Goal: Task Accomplishment & Management: Use online tool/utility

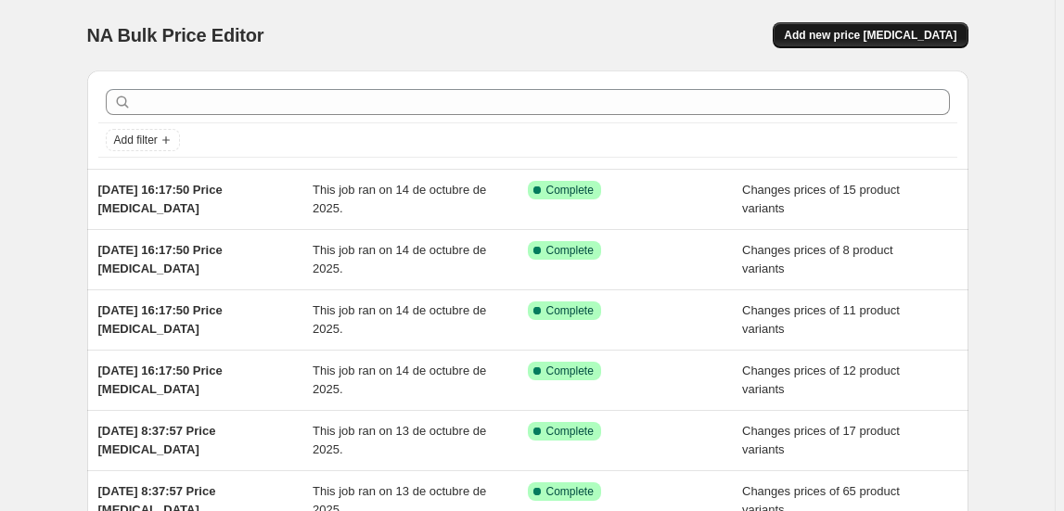
click at [879, 38] on span "Add new price [MEDICAL_DATA]" at bounding box center [870, 35] width 173 height 15
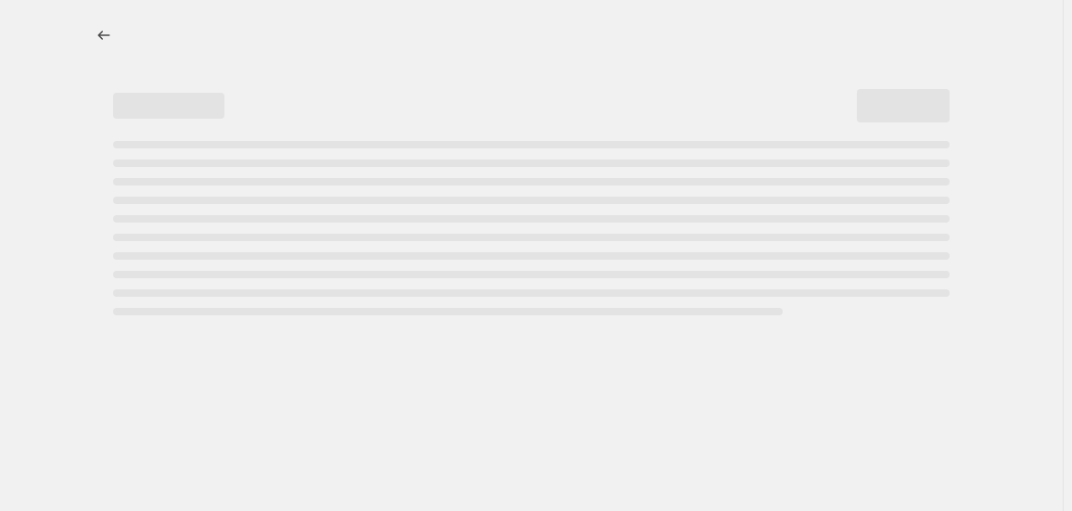
select select "percentage"
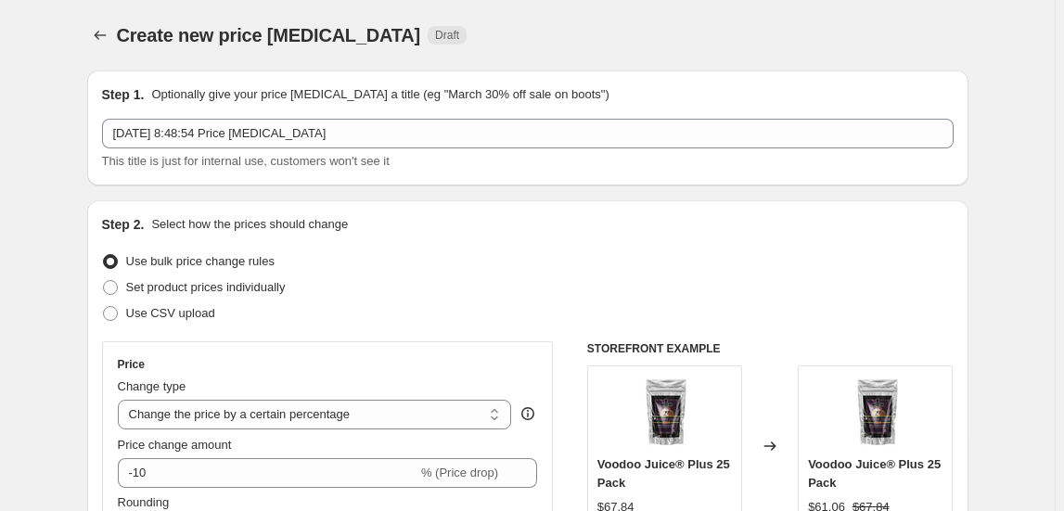
scroll to position [83, 0]
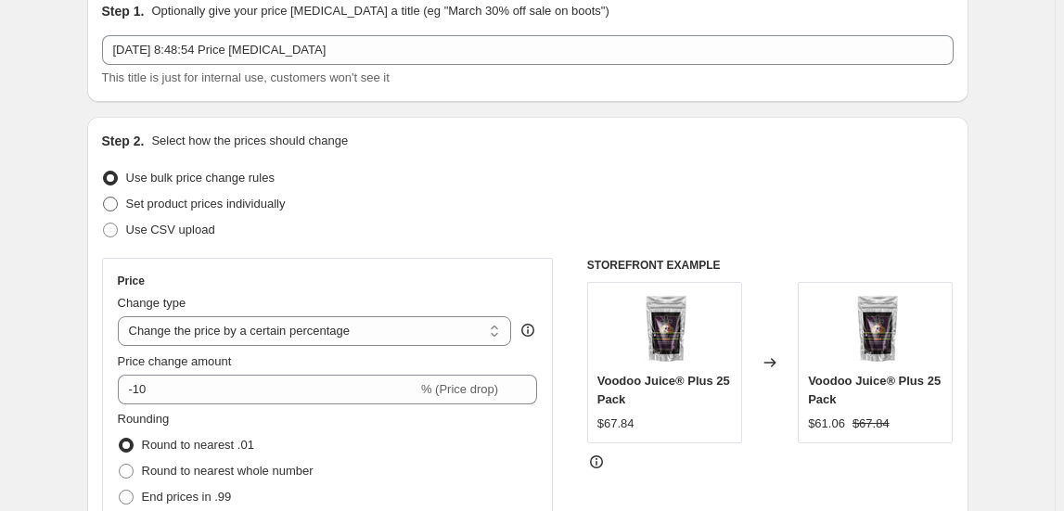
click at [198, 204] on span "Set product prices individually" at bounding box center [206, 204] width 160 height 14
click at [104, 198] on input "Set product prices individually" at bounding box center [103, 197] width 1 height 1
radio input "true"
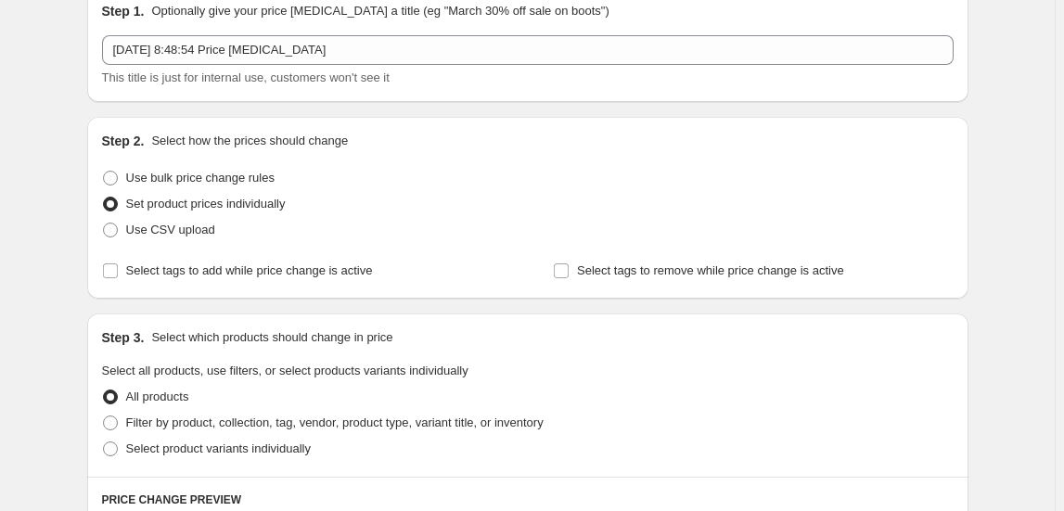
scroll to position [252, 0]
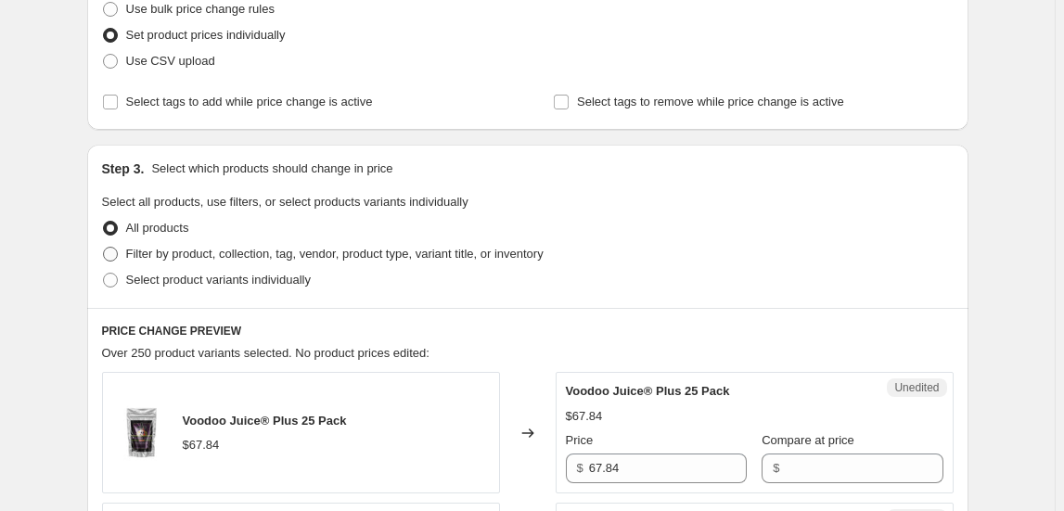
click at [190, 254] on span "Filter by product, collection, tag, vendor, product type, variant title, or inv…" at bounding box center [334, 254] width 417 height 14
click at [104, 248] on input "Filter by product, collection, tag, vendor, product type, variant title, or inv…" at bounding box center [103, 247] width 1 height 1
radio input "true"
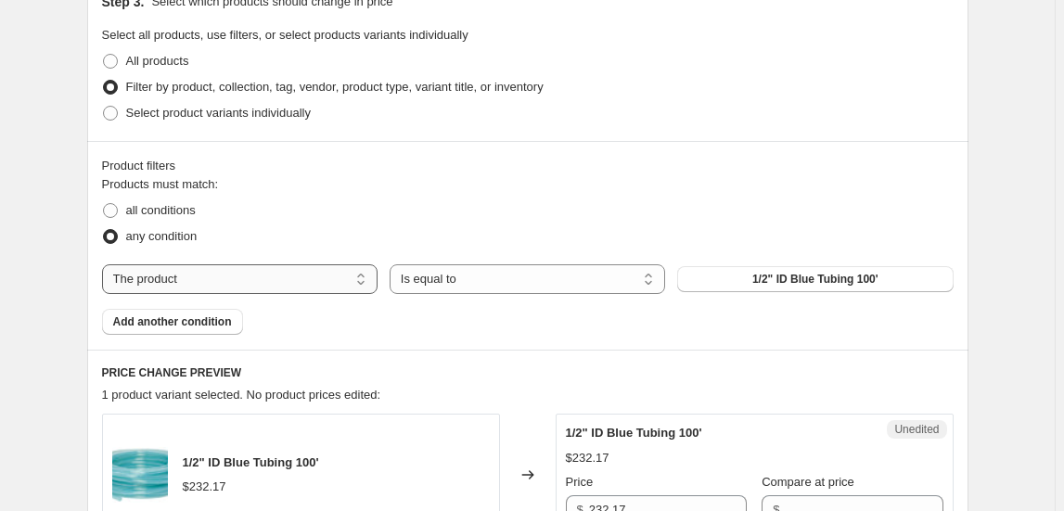
scroll to position [421, 0]
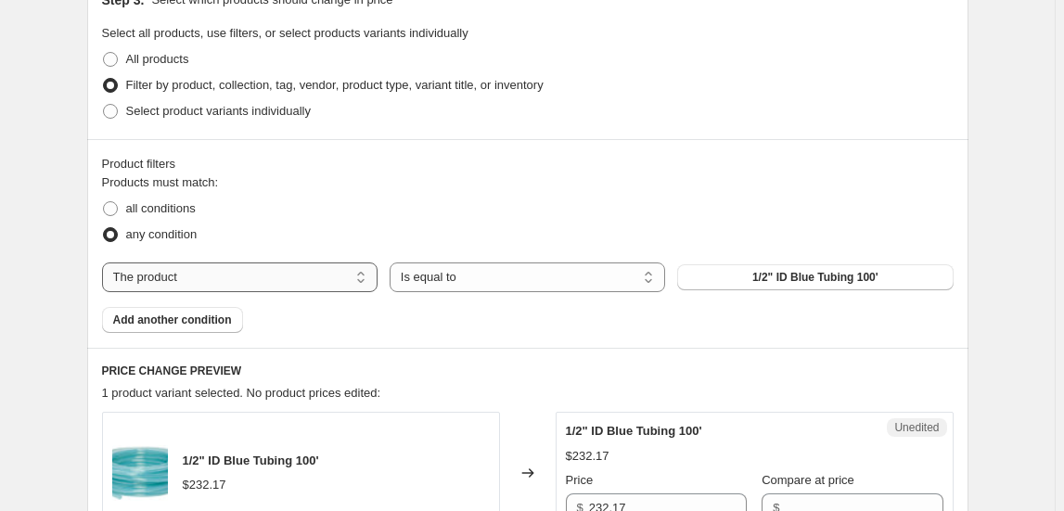
click at [340, 275] on select "The product The product's collection The product's tag The product's vendor The…" at bounding box center [239, 277] width 275 height 30
select select "collection"
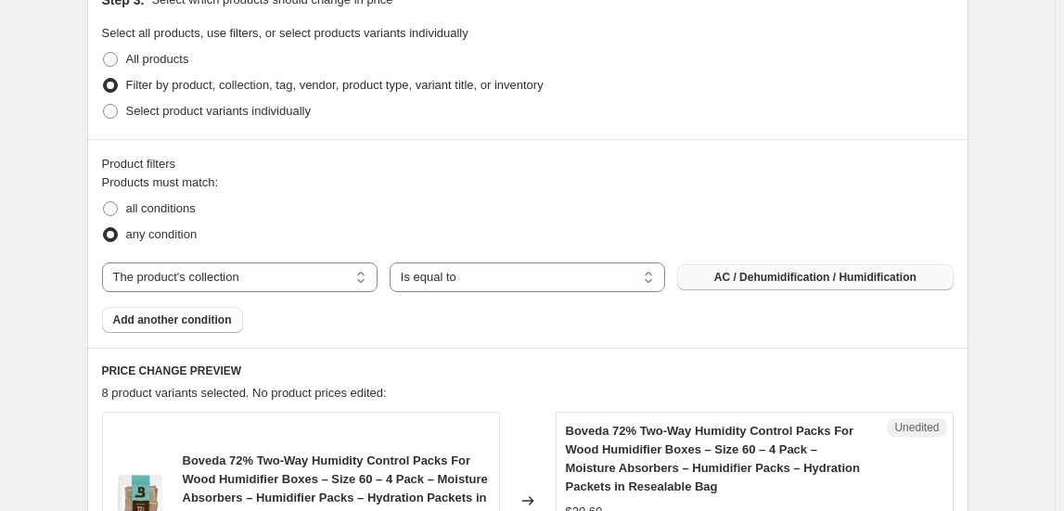
click at [763, 276] on span "AC / Dehumidification / Humidification" at bounding box center [815, 277] width 202 height 15
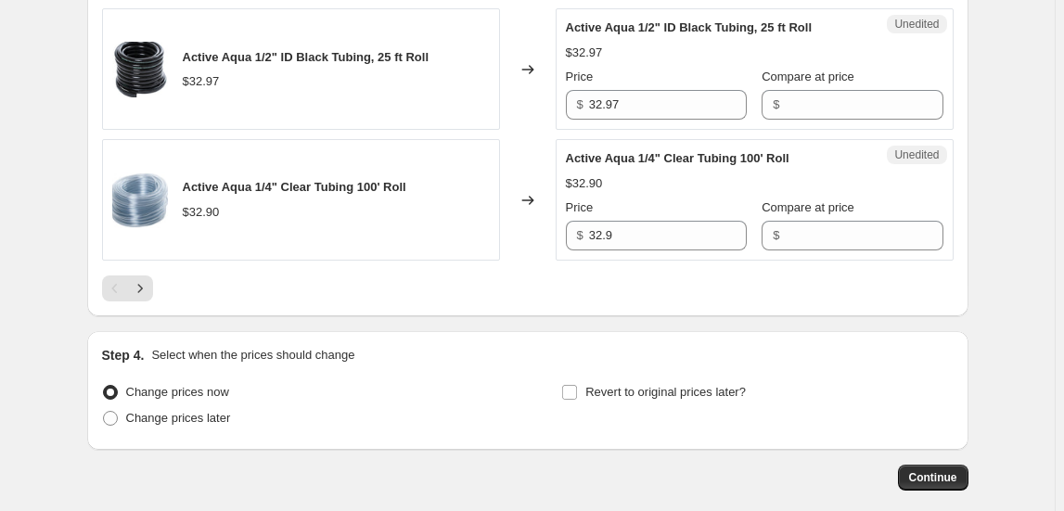
scroll to position [3087, 0]
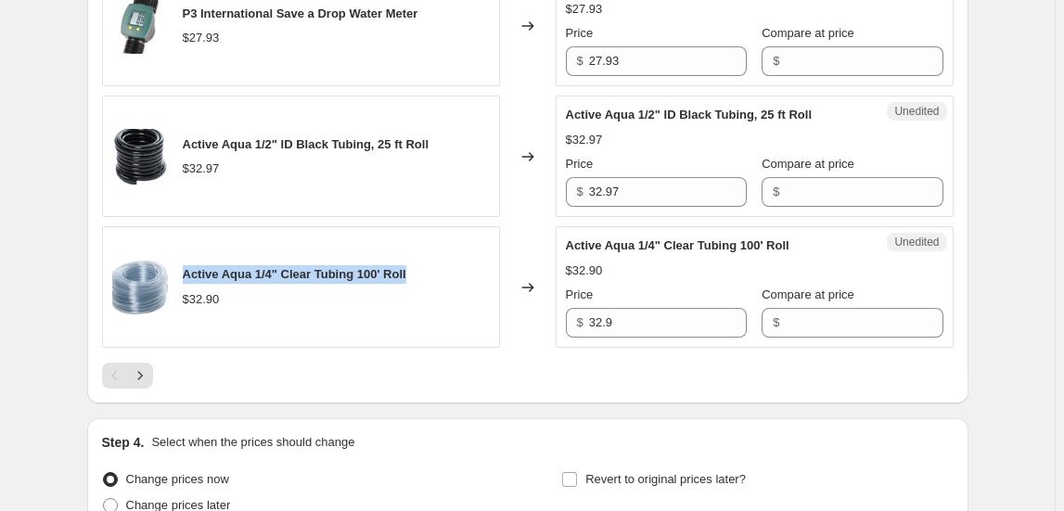
drag, startPoint x: 187, startPoint y: 266, endPoint x: 417, endPoint y: 246, distance: 230.9
click at [417, 246] on div "Active Aqua 1/4" Clear Tubing 100' Roll $32.90" at bounding box center [301, 286] width 398 height 121
copy span "Active Aqua 1/4" Clear Tubing 100' Roll"
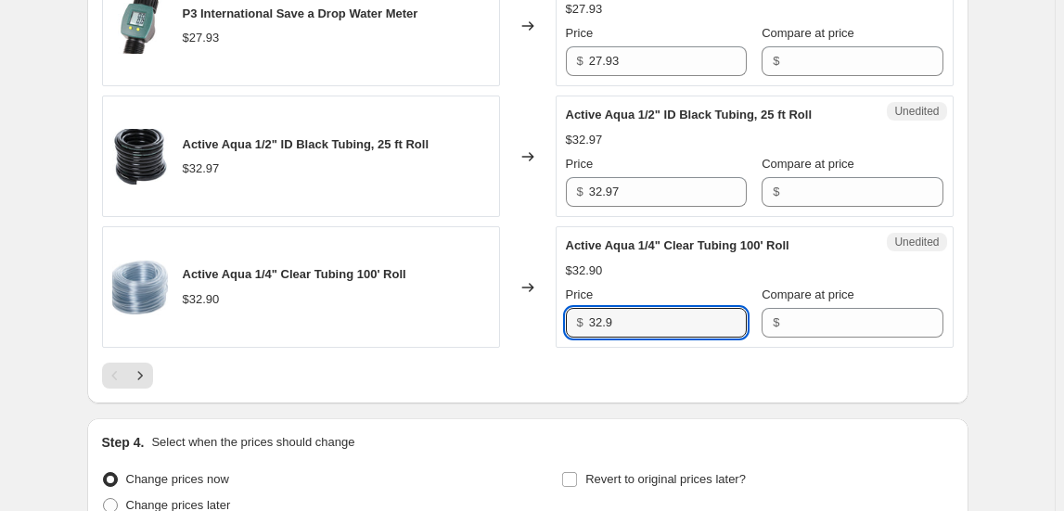
drag, startPoint x: 598, startPoint y: 313, endPoint x: 546, endPoint y: 320, distance: 52.3
click at [546, 320] on div "Active Aqua 1/4" Clear Tubing 100' Roll $32.90 Changed to Unedited Active Aqua …" at bounding box center [527, 286] width 851 height 121
type input "2"
type input "35.25"
click at [143, 366] on icon "Next" at bounding box center [140, 375] width 19 height 19
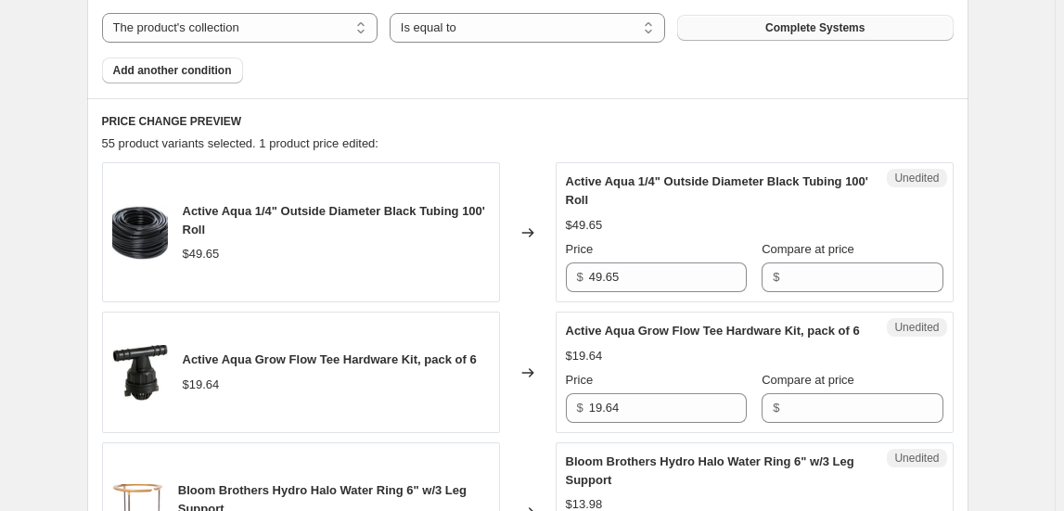
scroll to position [811, 0]
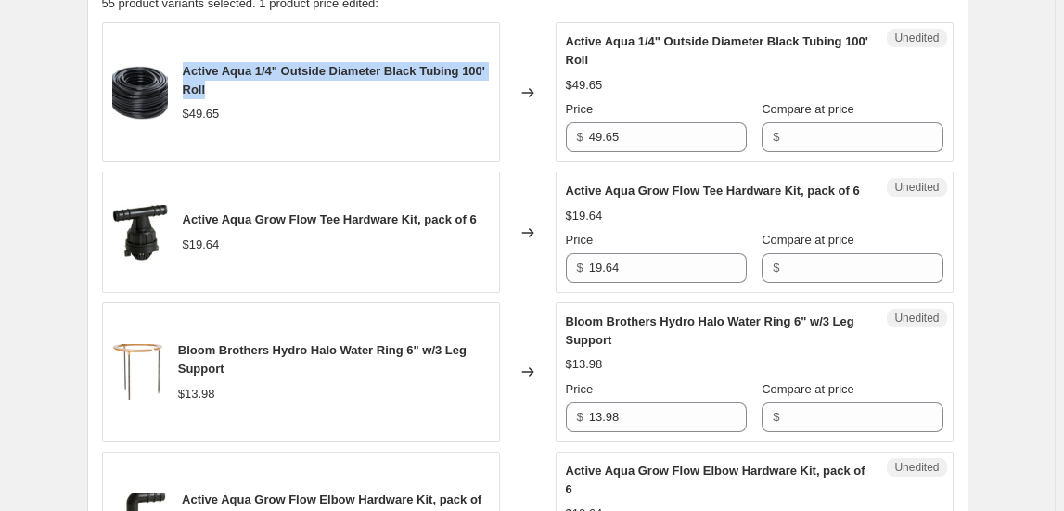
drag, startPoint x: 187, startPoint y: 70, endPoint x: 239, endPoint y: 84, distance: 54.0
click at [239, 84] on div "Active Aqua 1/4" Outside Diameter Black Tubing 100' Roll" at bounding box center [336, 80] width 307 height 37
copy span "Active Aqua 1/4" Outside Diameter Black Tubing 100' Roll"
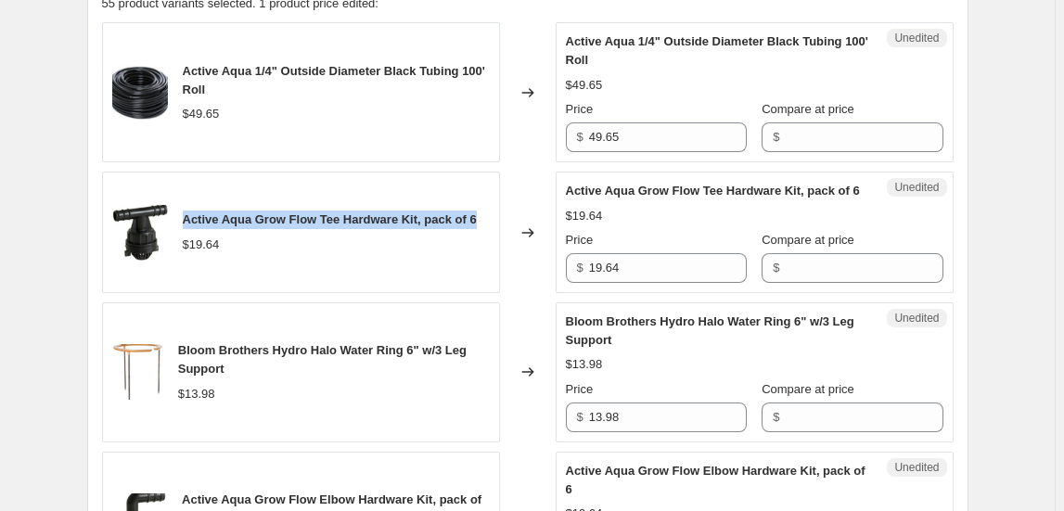
drag, startPoint x: 187, startPoint y: 215, endPoint x: 487, endPoint y: 185, distance: 301.1
click at [487, 185] on div "Active Aqua Grow Flow Tee Hardware Kit, pack of 6 $19.64" at bounding box center [301, 232] width 398 height 121
copy span "Active Aqua Grow Flow Tee Hardware Kit, pack of 6"
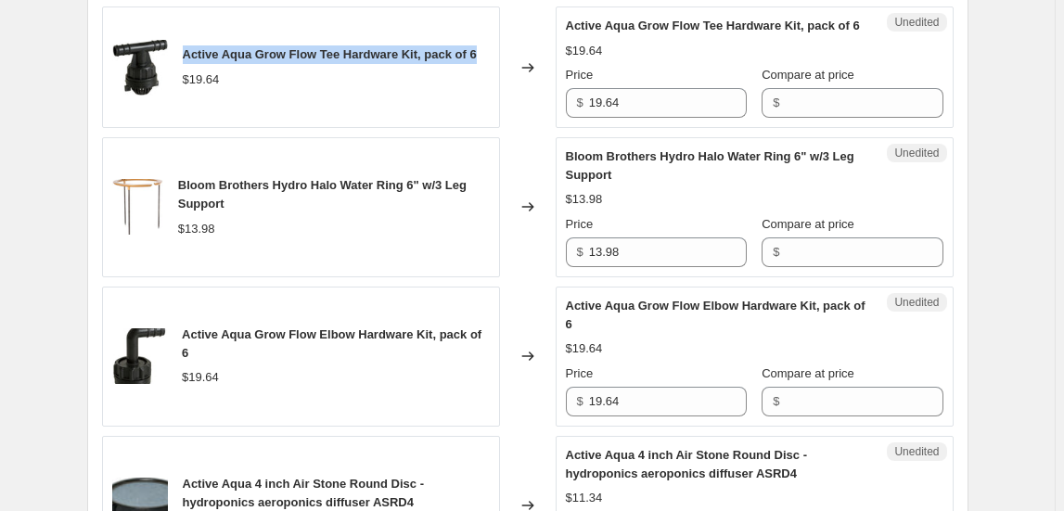
scroll to position [979, 0]
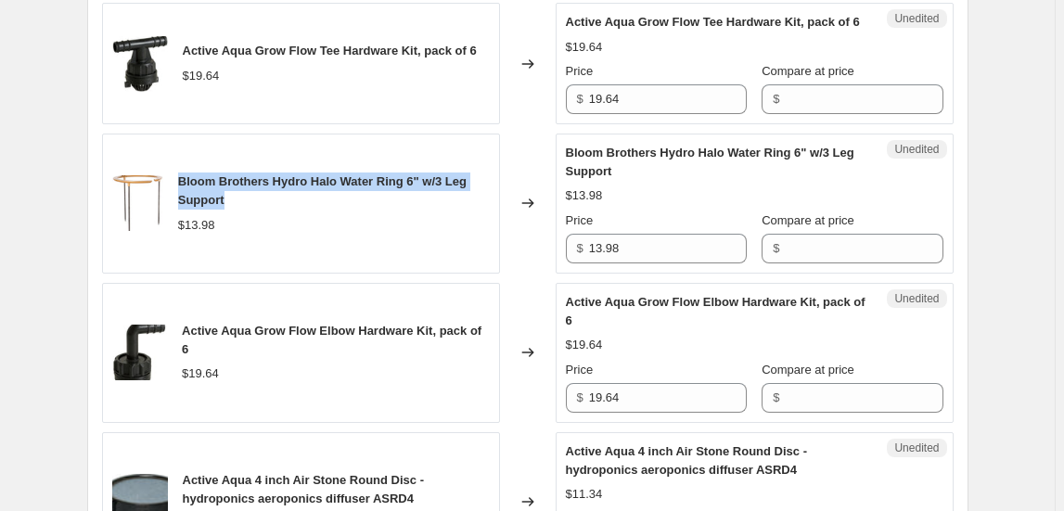
drag, startPoint x: 182, startPoint y: 181, endPoint x: 237, endPoint y: 196, distance: 57.6
click at [237, 196] on div "Bloom Brothers Hydro Halo Water Ring 6" w/3 Leg Support" at bounding box center [334, 191] width 312 height 37
copy span "Bloom Brothers Hydro Halo Water Ring 6" w/3 Leg Support"
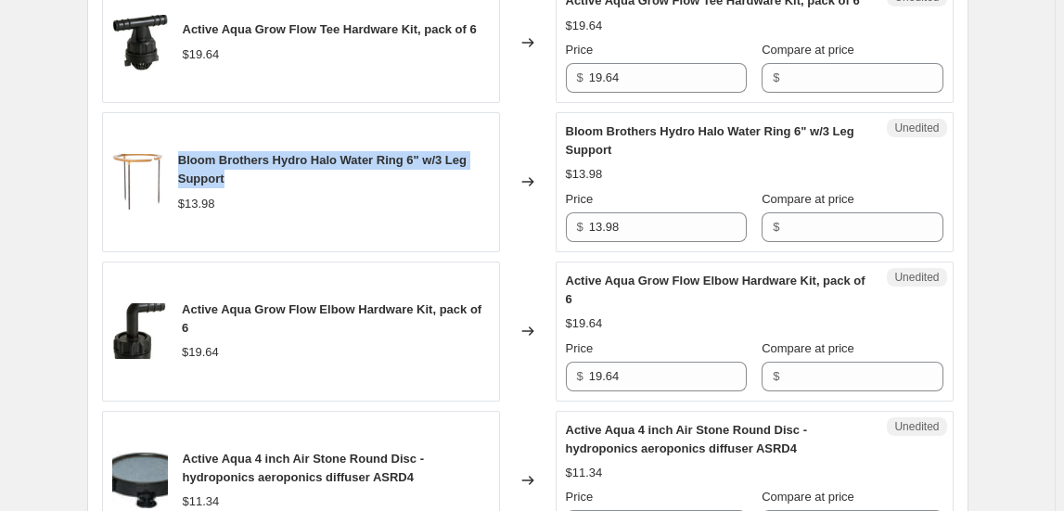
scroll to position [1099, 0]
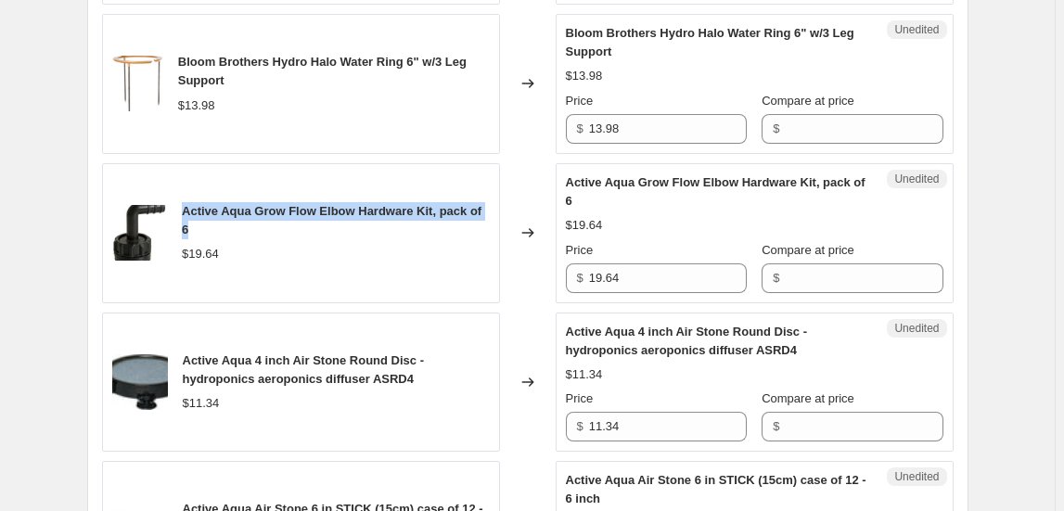
drag, startPoint x: 187, startPoint y: 206, endPoint x: 202, endPoint y: 221, distance: 21.0
click at [202, 221] on div "Active Aqua Grow Flow Elbow Hardware Kit, pack of 6" at bounding box center [335, 220] width 307 height 37
copy span "Active Aqua Grow Flow Elbow Hardware Kit, pack of 6"
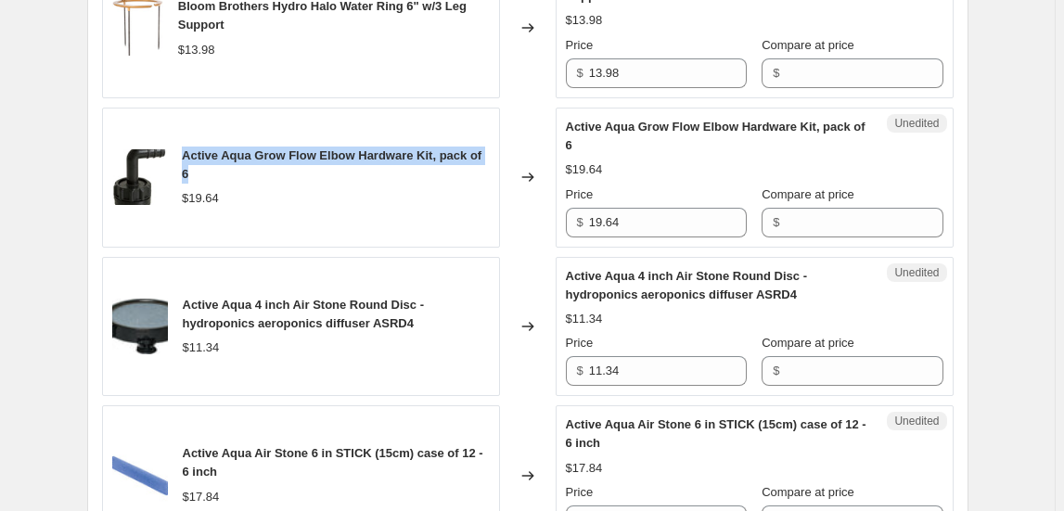
scroll to position [1183, 0]
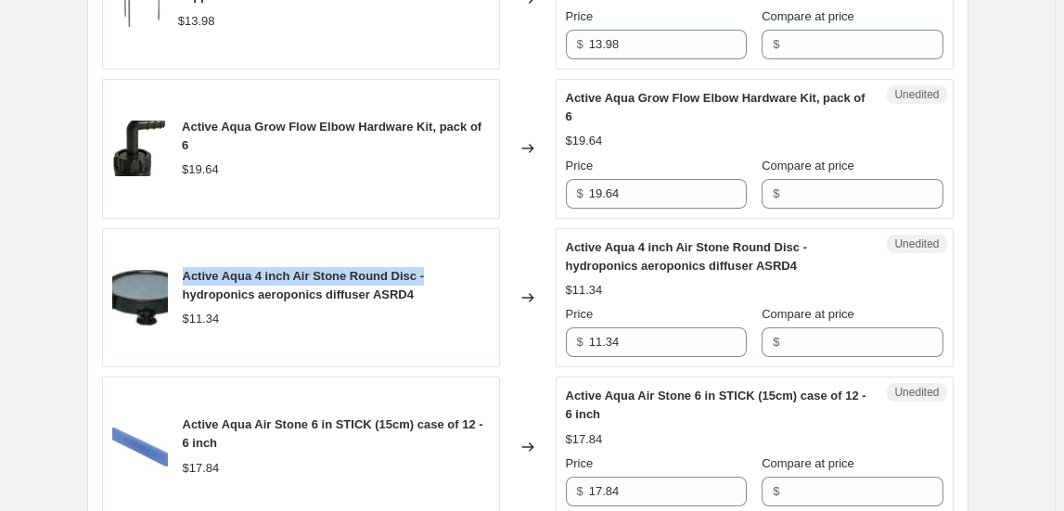
drag, startPoint x: 187, startPoint y: 274, endPoint x: 440, endPoint y: 277, distance: 252.3
click at [441, 277] on div "Active Aqua 4 inch Air Stone Round Disc - hydroponics aeroponics diffuser ASRD4" at bounding box center [336, 285] width 307 height 37
click at [430, 285] on div "Active Aqua 4 inch Air Stone Round Disc - hydroponics aeroponics diffuser ASRD4" at bounding box center [336, 285] width 307 height 37
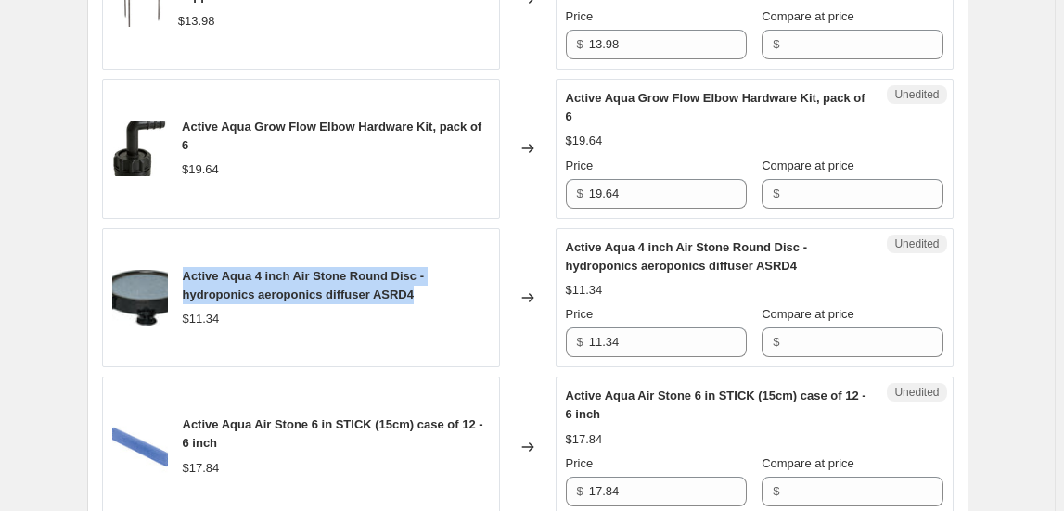
drag, startPoint x: 419, startPoint y: 290, endPoint x: 187, endPoint y: 273, distance: 232.5
click at [185, 274] on div "Active Aqua 4 inch Air Stone Round Disc - hydroponics aeroponics diffuser ASRD4…" at bounding box center [301, 298] width 398 height 140
copy span "Active Aqua 4 inch Air Stone Round Disc - hydroponics aeroponics diffuser ASRD4"
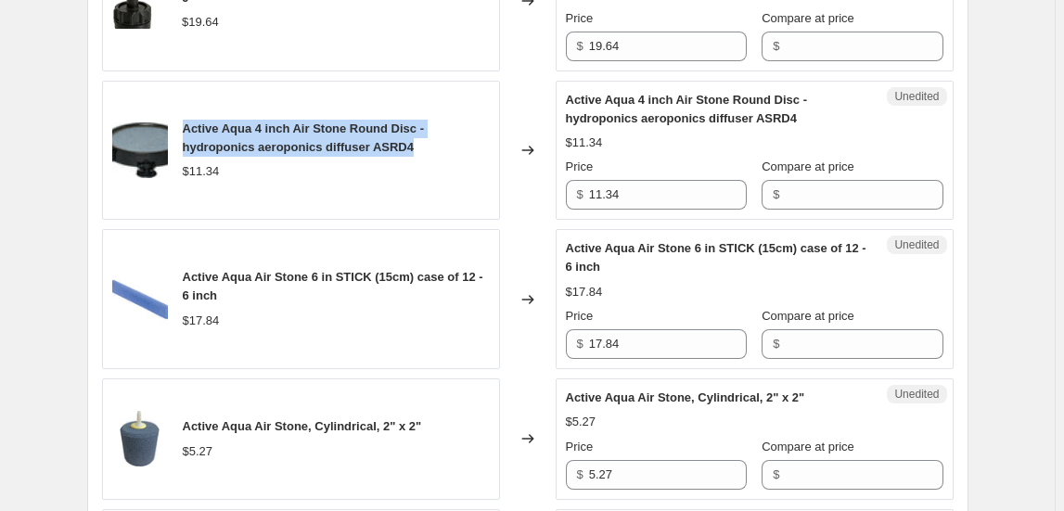
scroll to position [1437, 0]
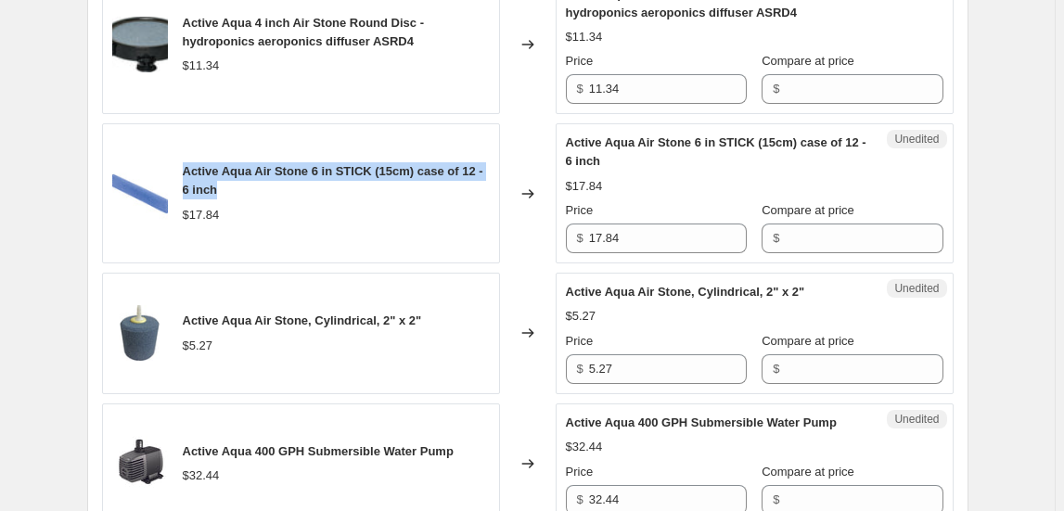
drag, startPoint x: 195, startPoint y: 169, endPoint x: 268, endPoint y: 185, distance: 74.9
click at [268, 185] on div "Active Aqua Air Stone 6 in STICK (15cm) case of 12 - 6 inch" at bounding box center [336, 180] width 307 height 37
copy span "Active Aqua Air Stone 6 in STICK (15cm) case of 12 - 6 inch"
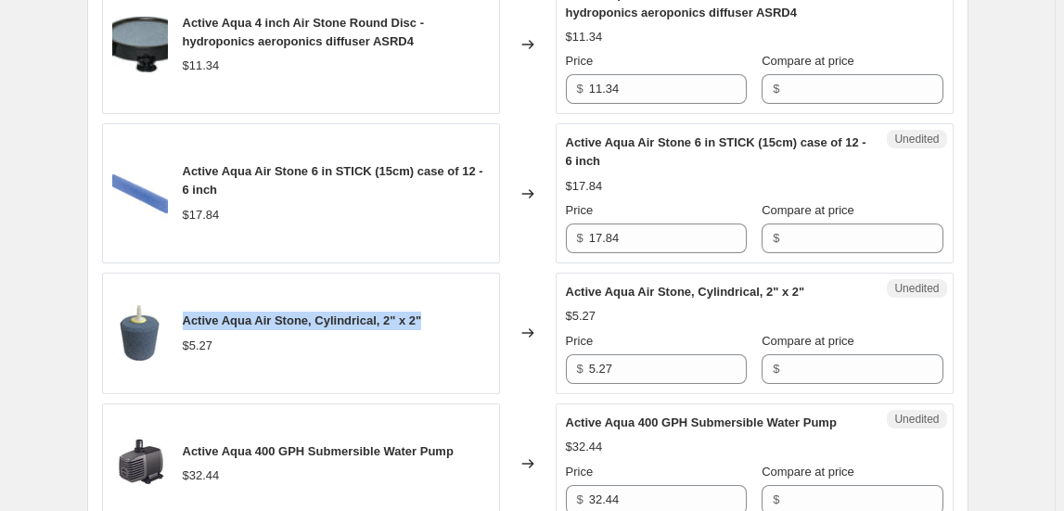
drag, startPoint x: 189, startPoint y: 318, endPoint x: 431, endPoint y: 313, distance: 242.1
click at [422, 313] on span "Active Aqua Air Stone, Cylindrical, 2" x 2"" at bounding box center [302, 320] width 239 height 14
copy span "Active Aqua Air Stone, Cylindrical, 2" x 2""
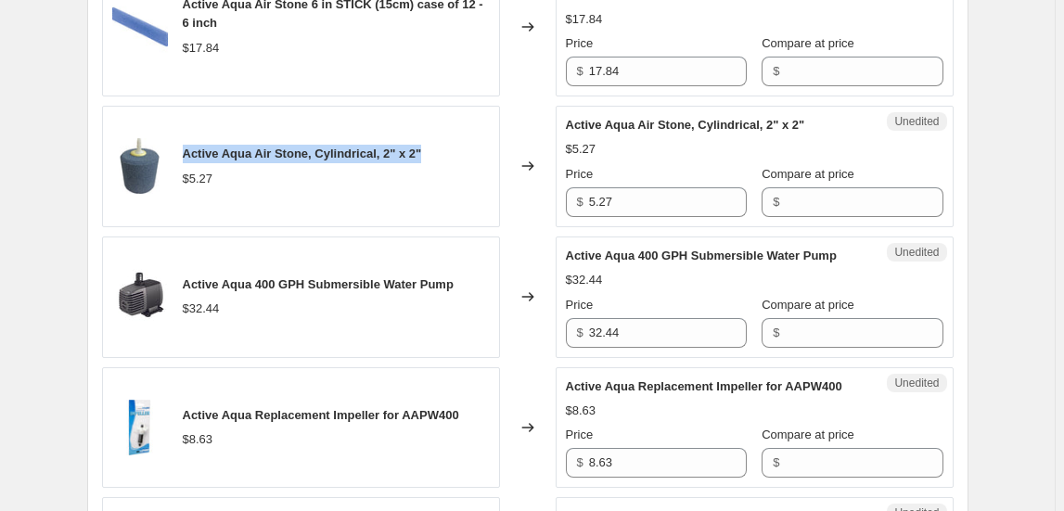
scroll to position [1689, 0]
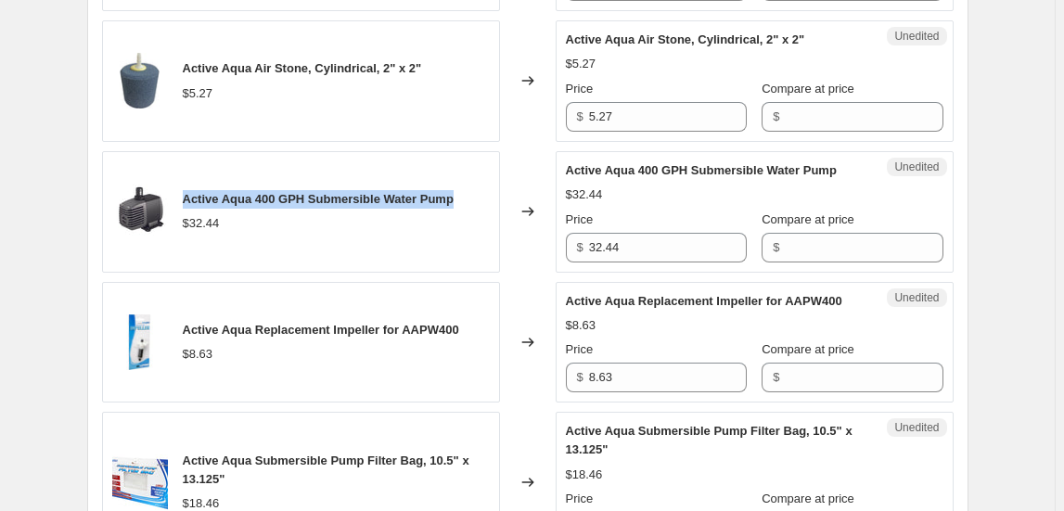
drag, startPoint x: 188, startPoint y: 193, endPoint x: 473, endPoint y: 178, distance: 285.1
click at [473, 178] on div "Active Aqua 400 GPH Submersible Water Pump $32.44" at bounding box center [301, 211] width 398 height 121
copy span "Active Aqua 400 GPH Submersible Water Pump"
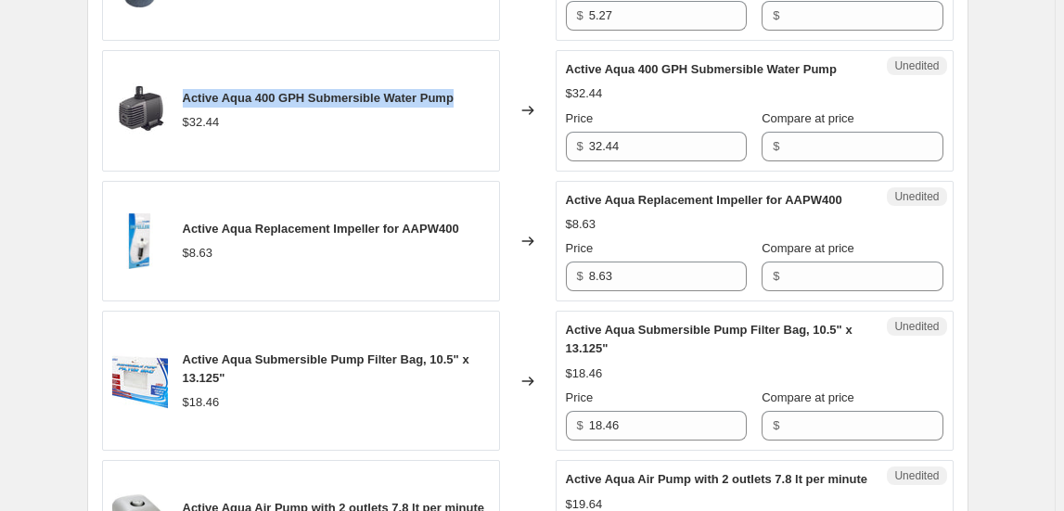
scroll to position [1858, 0]
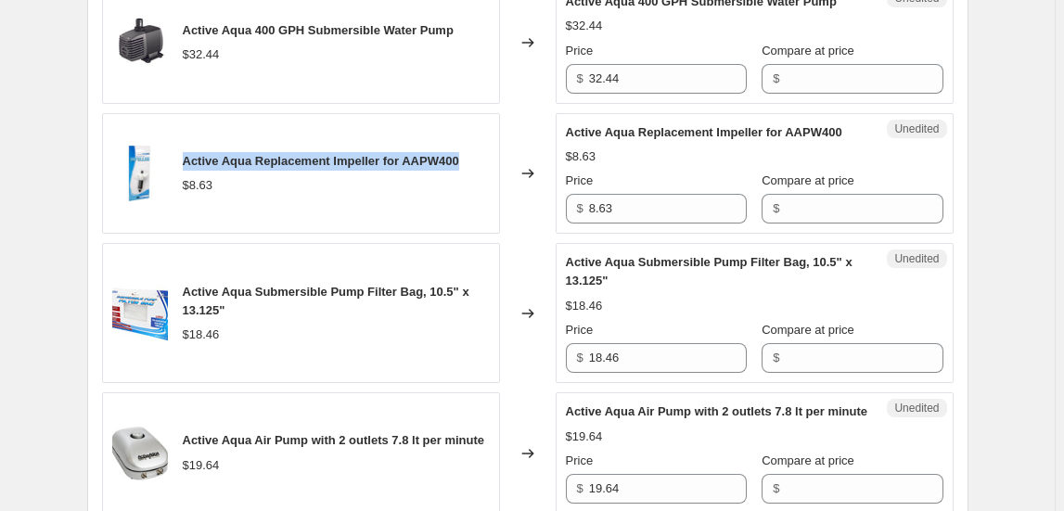
drag, startPoint x: 187, startPoint y: 156, endPoint x: 473, endPoint y: 156, distance: 285.6
click at [473, 156] on div "Active Aqua Replacement Impeller for AAPW400 $8.63" at bounding box center [301, 173] width 398 height 121
copy span "Active Aqua Replacement Impeller for AAPW400"
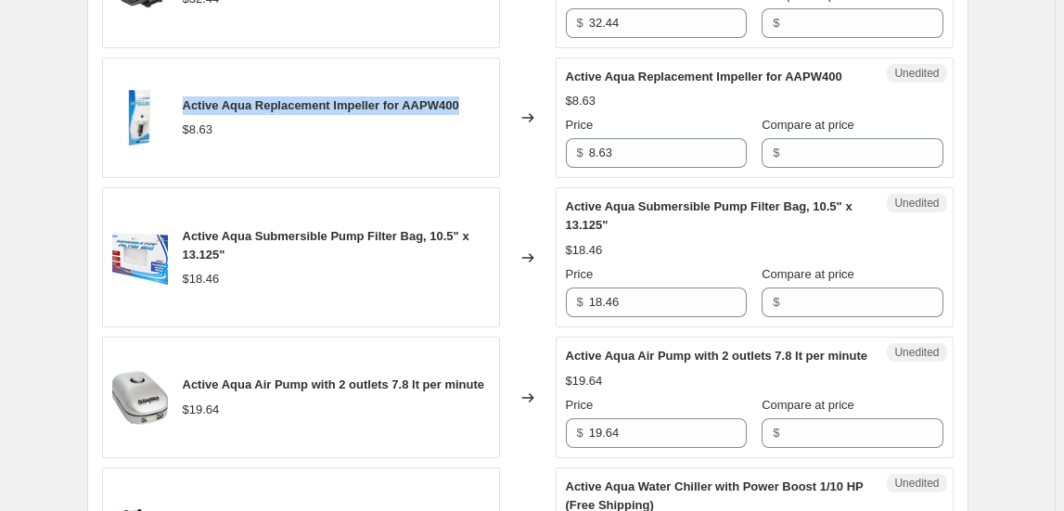
scroll to position [2026, 0]
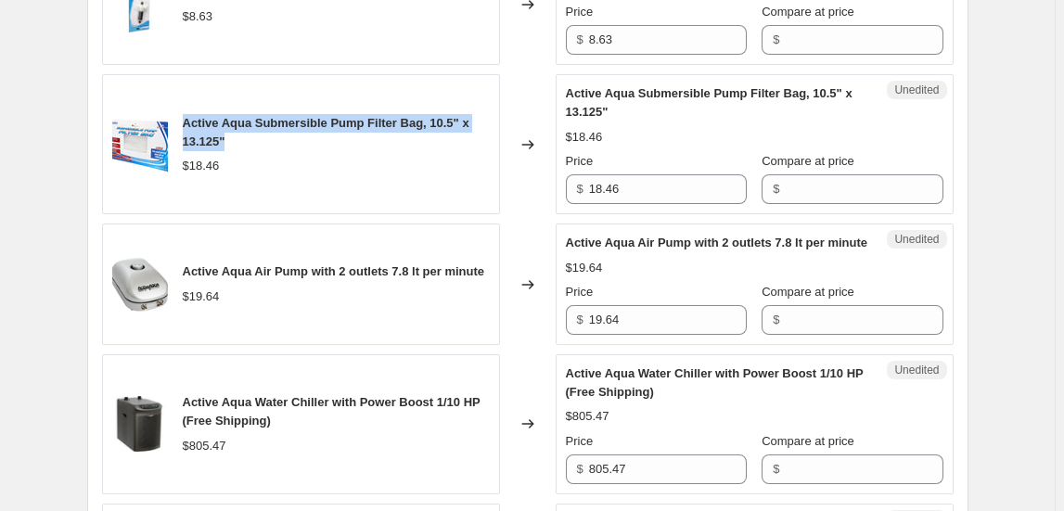
drag, startPoint x: 188, startPoint y: 116, endPoint x: 229, endPoint y: 129, distance: 42.8
click at [229, 129] on div "Active Aqua Submersible Pump Filter Bag, 10.5" x 13.125"" at bounding box center [336, 132] width 307 height 37
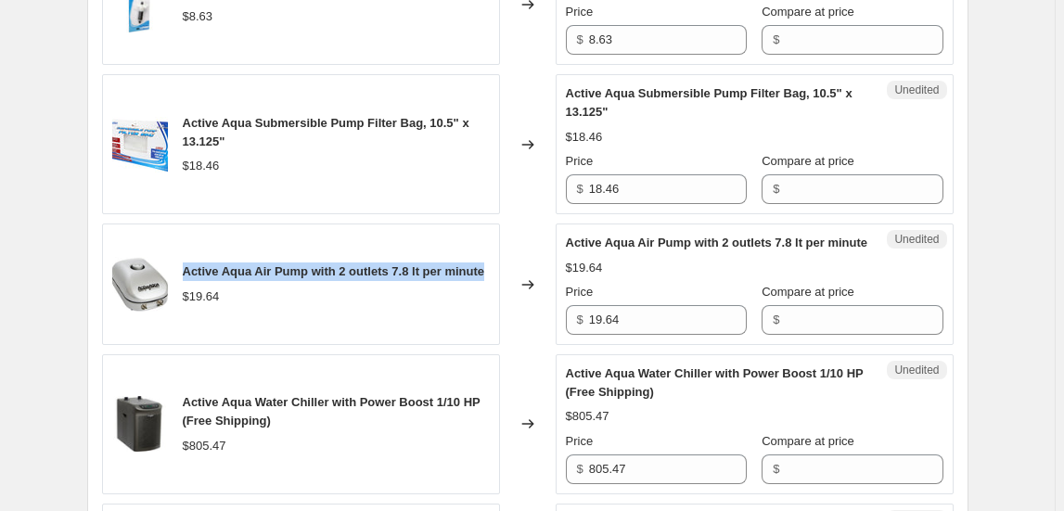
drag, startPoint x: 187, startPoint y: 273, endPoint x: 494, endPoint y: 269, distance: 307.0
click at [494, 269] on div "Active Aqua Air Pump with 2 outlets 7.8 lt per minute $19.64" at bounding box center [301, 284] width 398 height 121
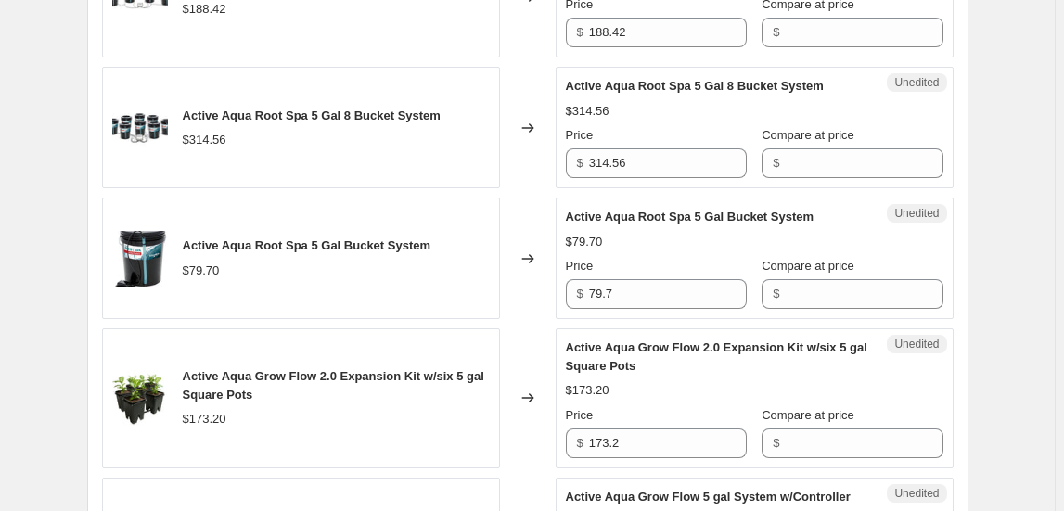
scroll to position [2785, 0]
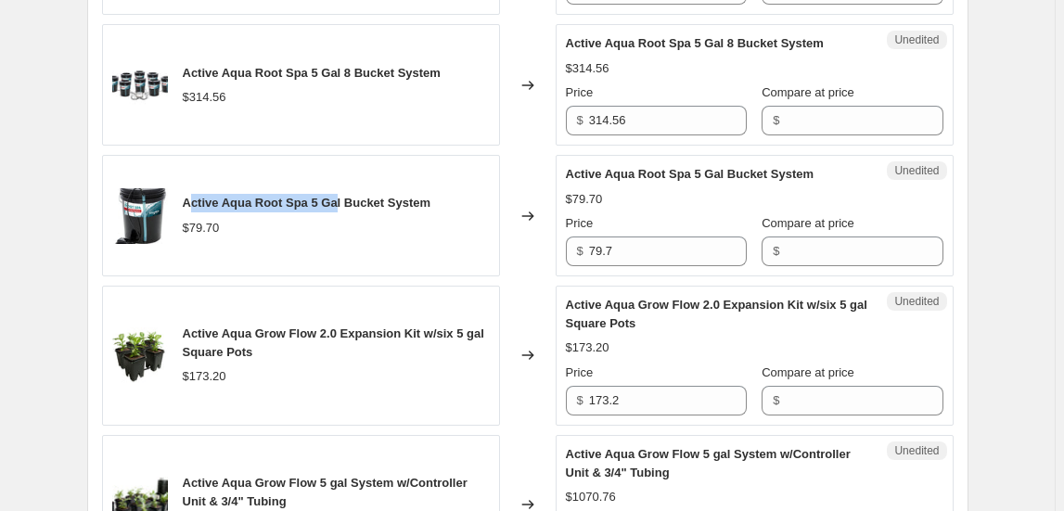
drag, startPoint x: 190, startPoint y: 211, endPoint x: 340, endPoint y: 206, distance: 150.3
click at [340, 206] on span "Active Aqua Root Spa 5 Gal Bucket System" at bounding box center [307, 203] width 249 height 14
drag, startPoint x: 185, startPoint y: 212, endPoint x: 439, endPoint y: 198, distance: 253.6
click at [439, 198] on div "Active Aqua Root Spa 5 Gal Bucket System $79.70" at bounding box center [301, 215] width 398 height 121
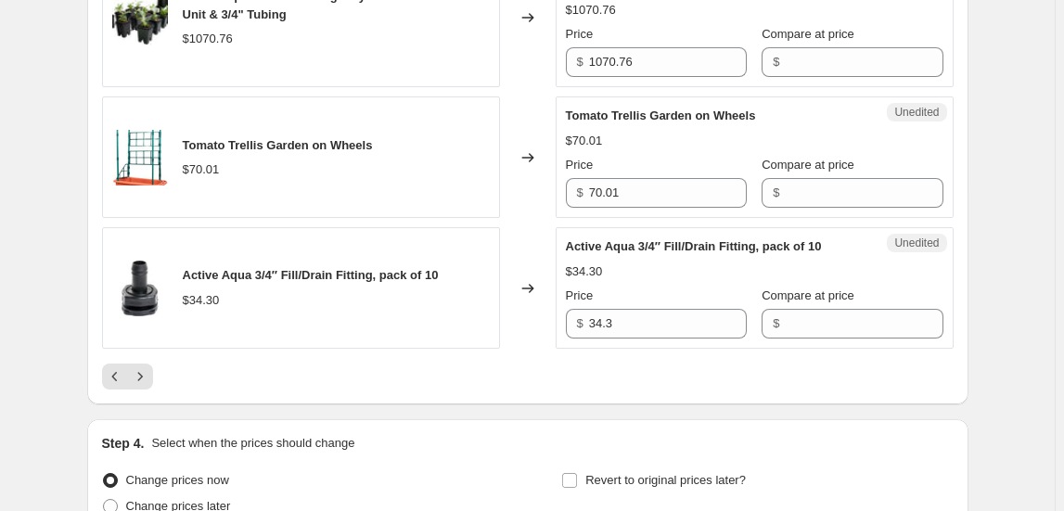
scroll to position [3291, 0]
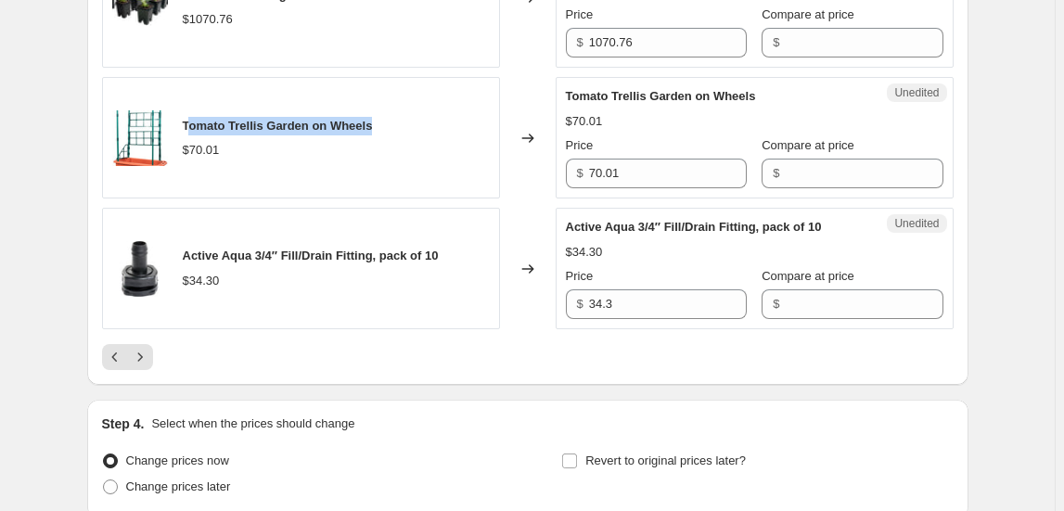
drag, startPoint x: 190, startPoint y: 134, endPoint x: 383, endPoint y: 112, distance: 194.1
click at [383, 112] on div "Tomato Trellis Garden on Wheels $70.01" at bounding box center [301, 137] width 398 height 121
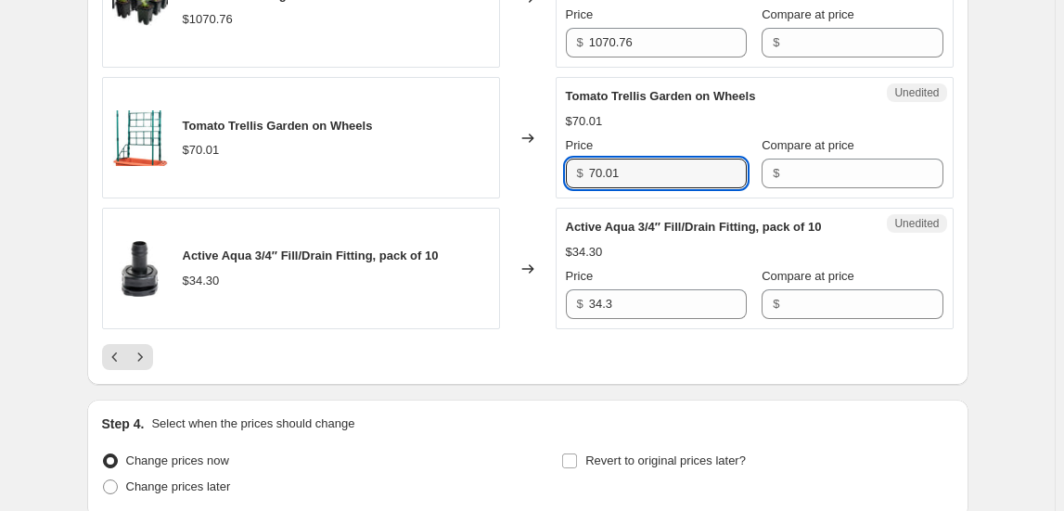
drag, startPoint x: 579, startPoint y: 185, endPoint x: 551, endPoint y: 185, distance: 27.8
click at [551, 185] on div "Tomato Trellis Garden on Wheels $70.01 Changed to Unedited Tomato Trellis Garde…" at bounding box center [527, 137] width 851 height 121
type input "132.98"
click at [146, 361] on icon "Next" at bounding box center [140, 357] width 19 height 19
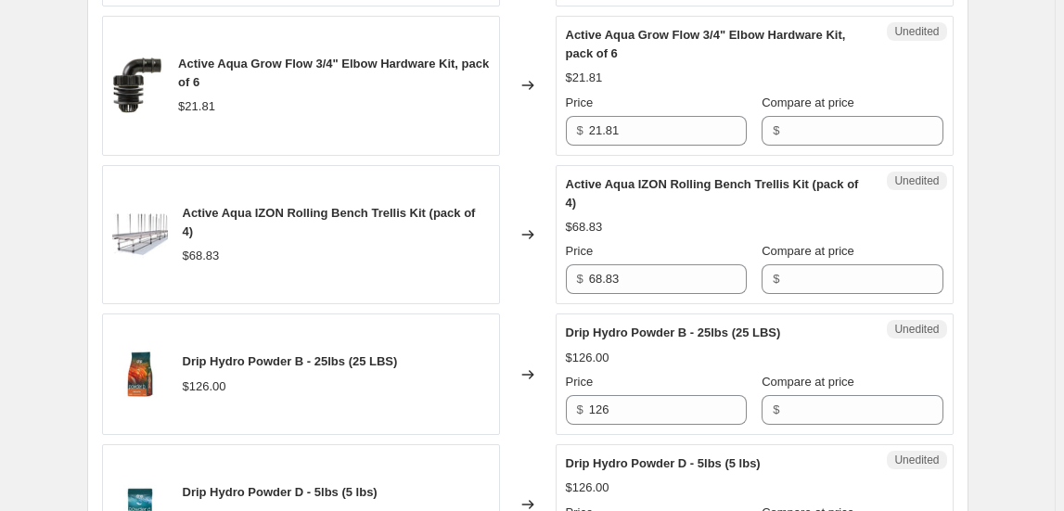
scroll to position [1293, 0]
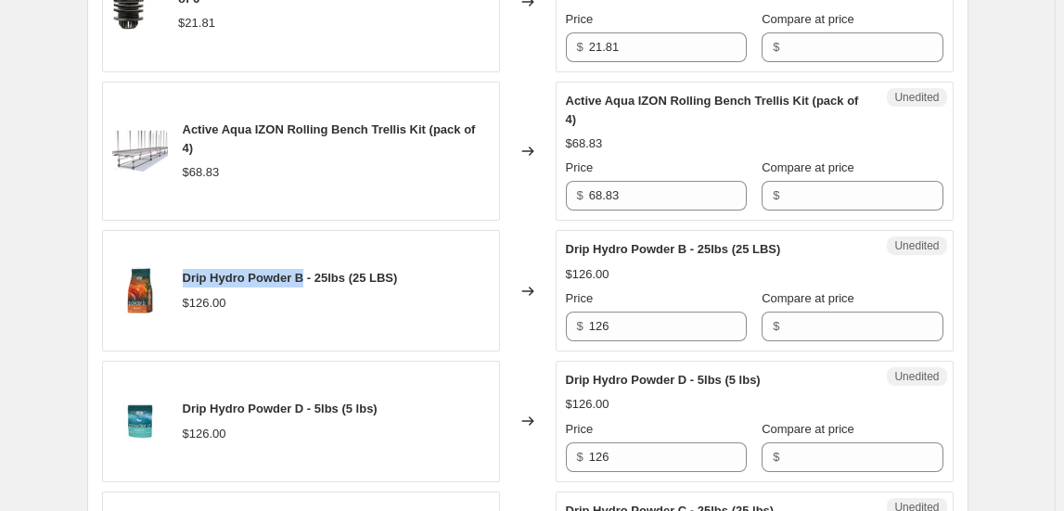
drag, startPoint x: 188, startPoint y: 275, endPoint x: 304, endPoint y: 260, distance: 117.0
click at [304, 260] on div "Drip Hydro Powder B - 25lbs (25 LBS) $126.00" at bounding box center [301, 290] width 398 height 121
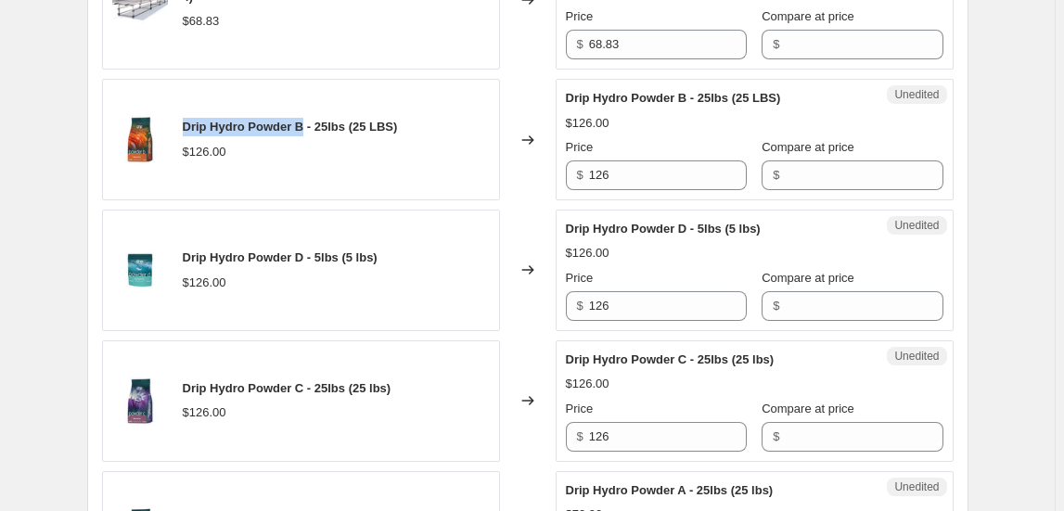
scroll to position [1462, 0]
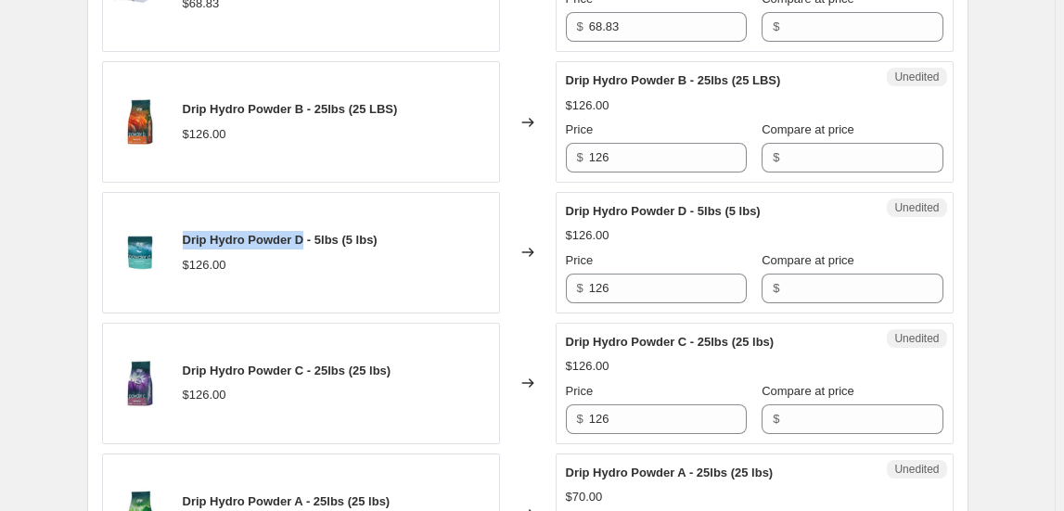
drag, startPoint x: 189, startPoint y: 234, endPoint x: 312, endPoint y: 211, distance: 124.4
click at [308, 213] on div "Drip Hydro Powder D - 5lbs (5 lbs) $126.00" at bounding box center [301, 252] width 398 height 121
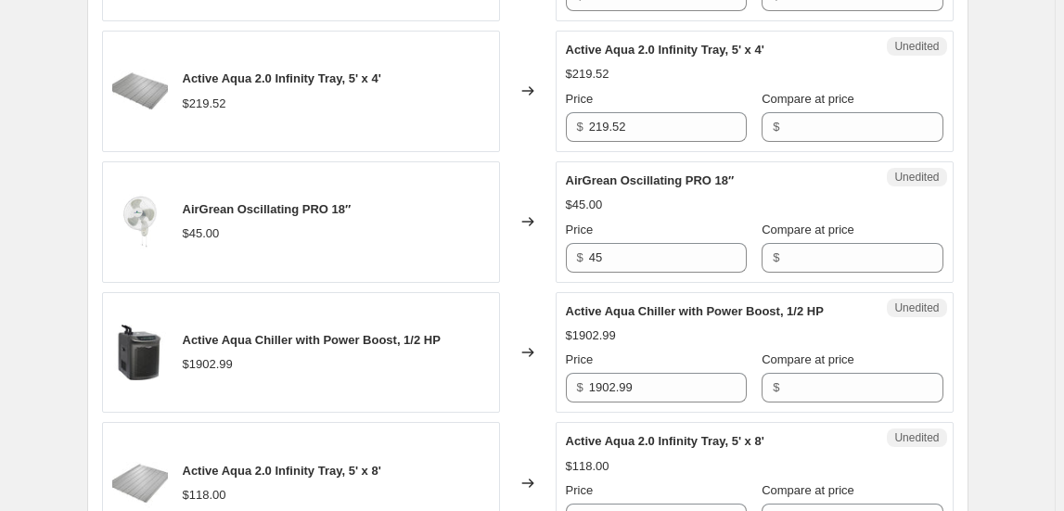
scroll to position [2305, 0]
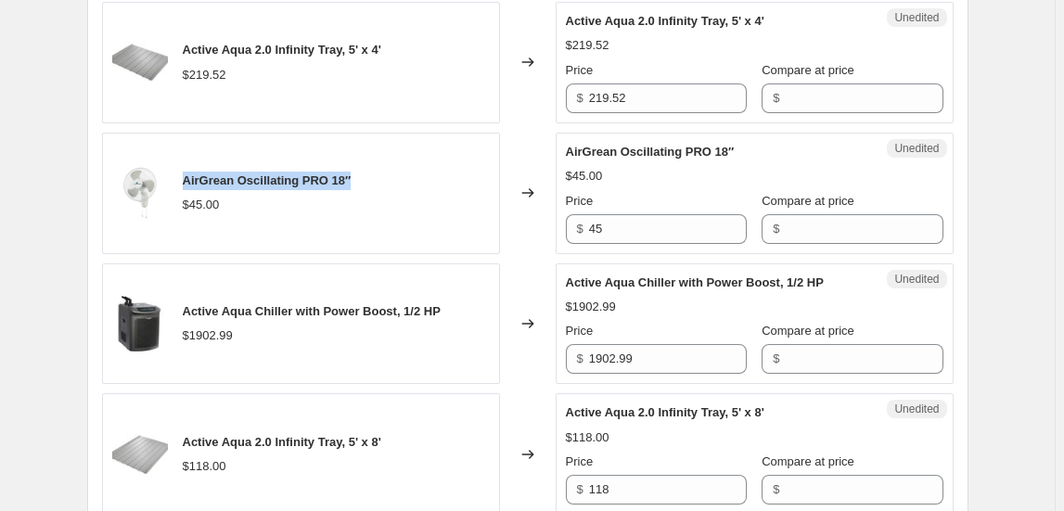
drag, startPoint x: 185, startPoint y: 171, endPoint x: 378, endPoint y: 153, distance: 193.7
click at [378, 153] on div "AirGrean Oscillating PRO 18″ $45.00" at bounding box center [301, 193] width 398 height 121
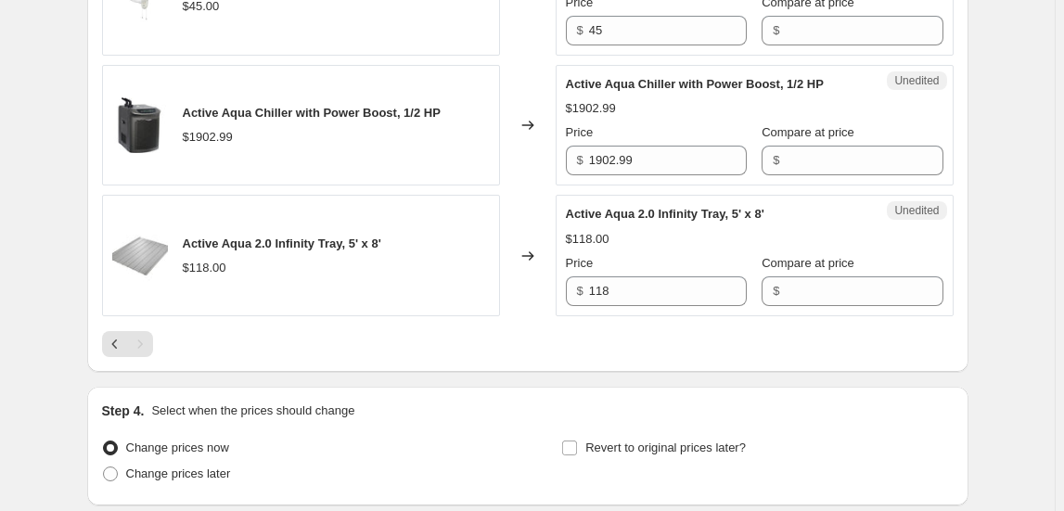
scroll to position [2642, 0]
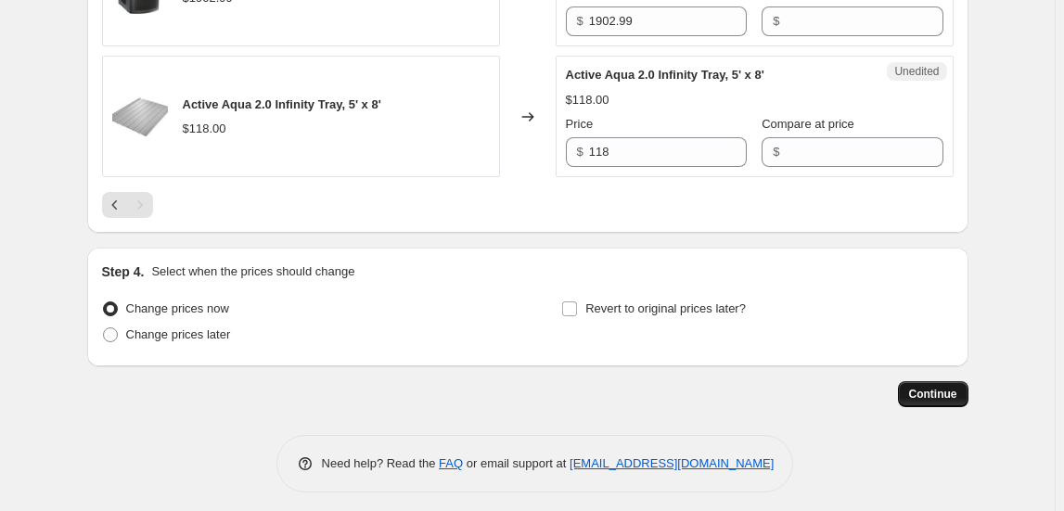
click at [942, 387] on span "Continue" at bounding box center [933, 394] width 48 height 15
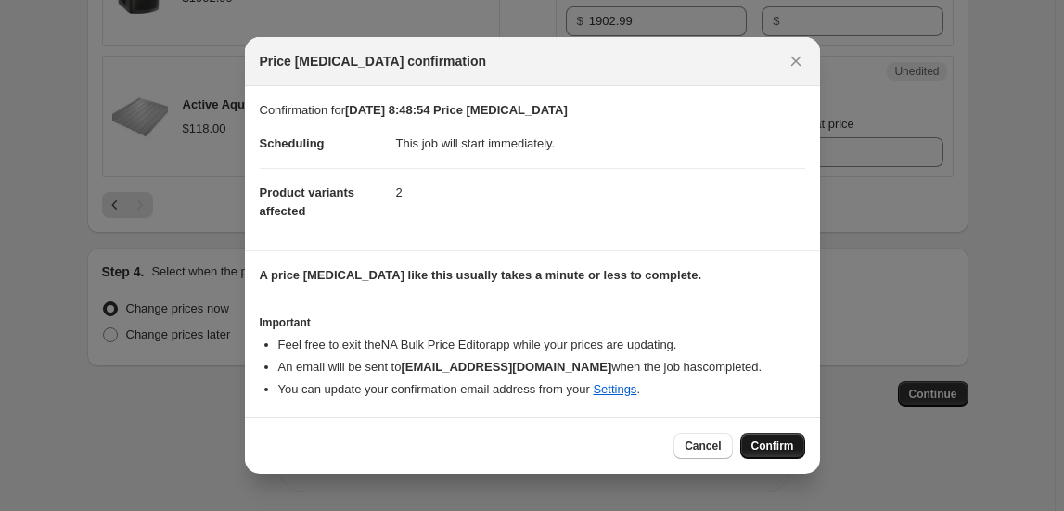
click at [754, 445] on span "Confirm" at bounding box center [772, 446] width 43 height 15
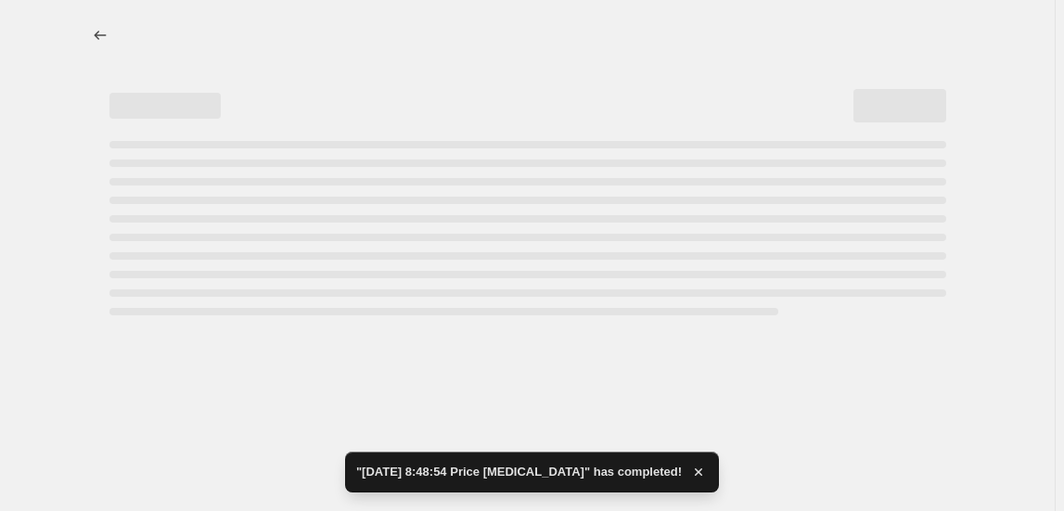
select select "collection"
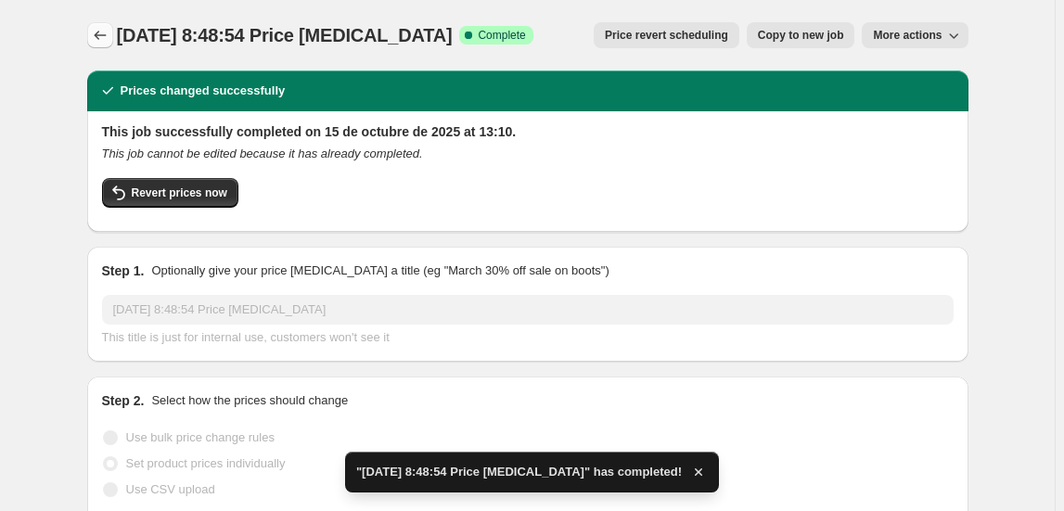
click at [109, 37] on icon "Price change jobs" at bounding box center [100, 35] width 19 height 19
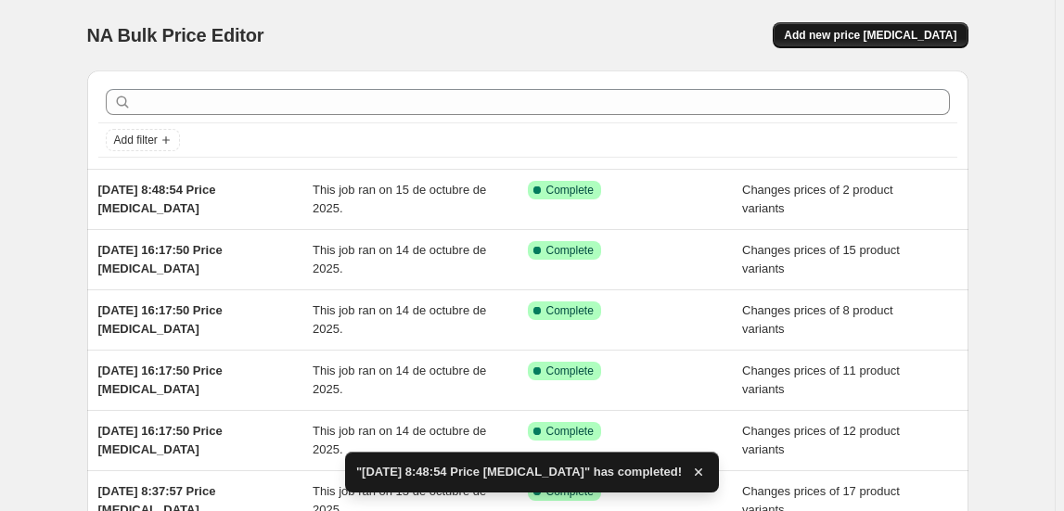
click at [935, 31] on span "Add new price [MEDICAL_DATA]" at bounding box center [870, 35] width 173 height 15
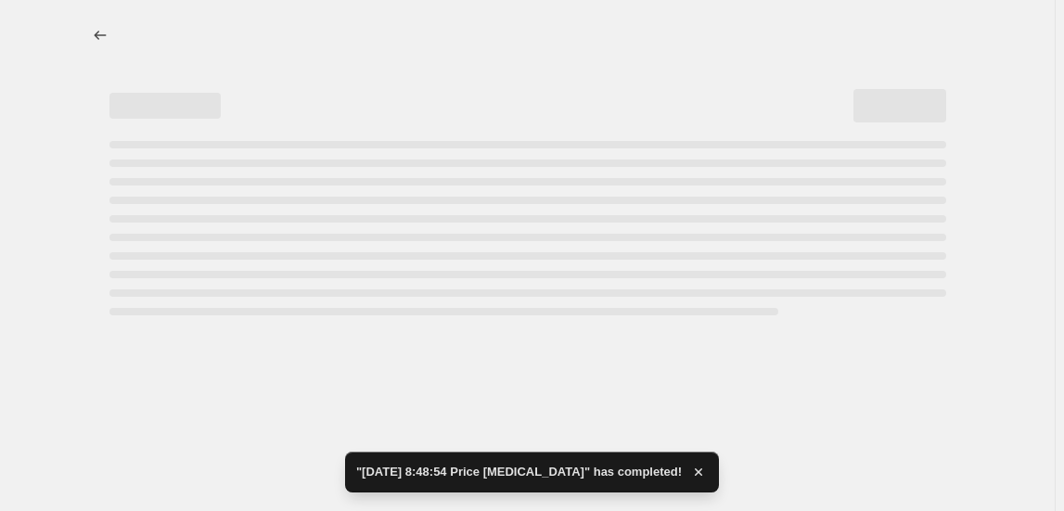
select select "percentage"
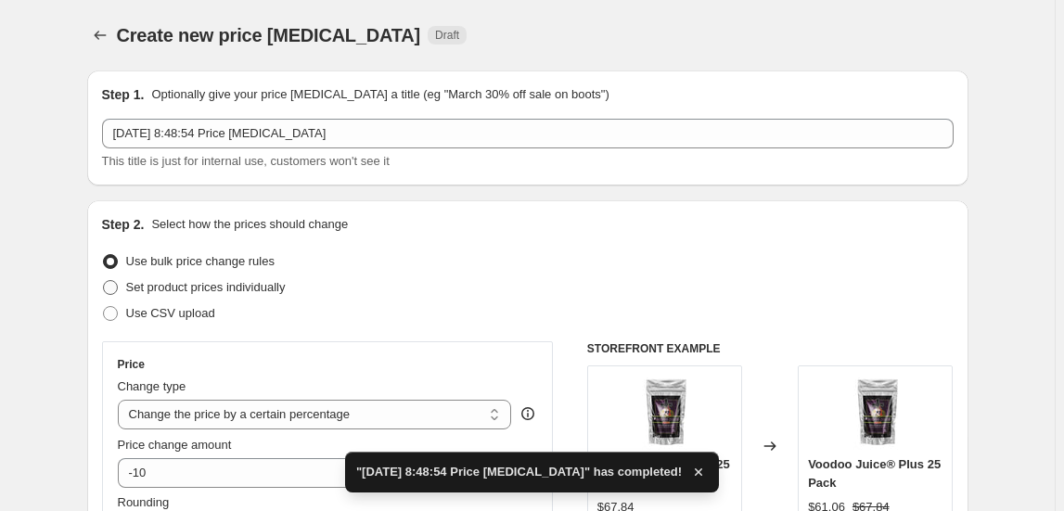
click at [175, 285] on span "Set product prices individually" at bounding box center [206, 287] width 160 height 14
click at [104, 281] on input "Set product prices individually" at bounding box center [103, 280] width 1 height 1
radio input "true"
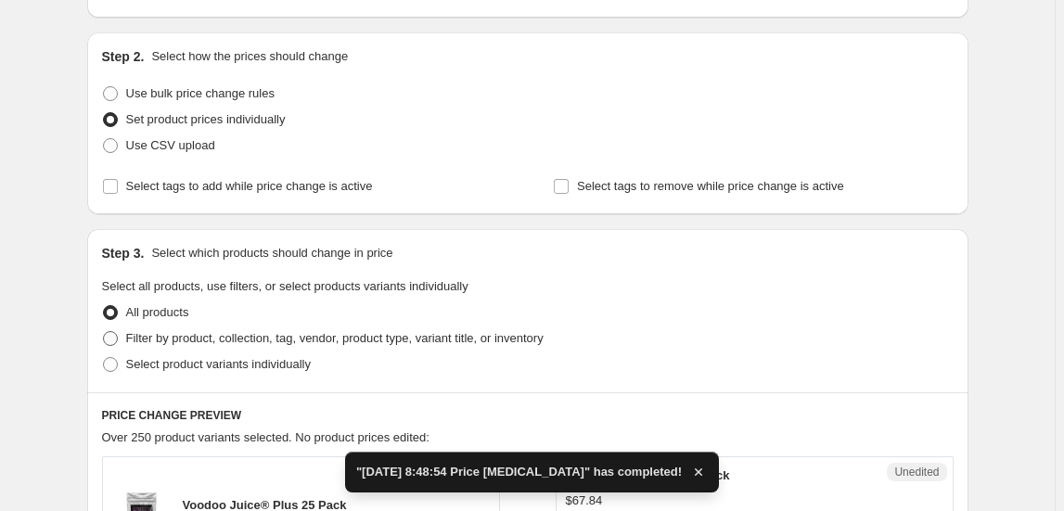
click at [184, 339] on span "Filter by product, collection, tag, vendor, product type, variant title, or inv…" at bounding box center [334, 338] width 417 height 14
click at [104, 332] on input "Filter by product, collection, tag, vendor, product type, variant title, or inv…" at bounding box center [103, 331] width 1 height 1
radio input "true"
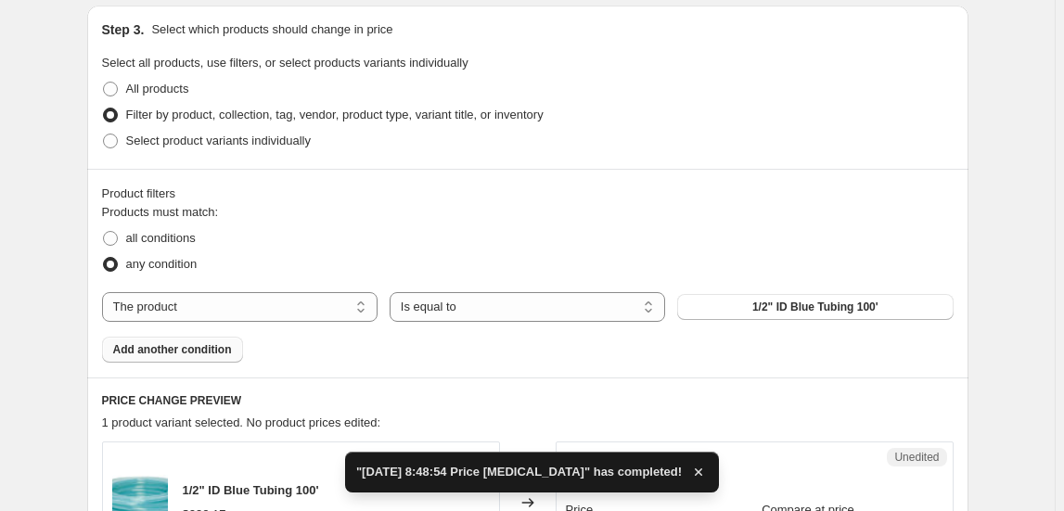
scroll to position [421, 0]
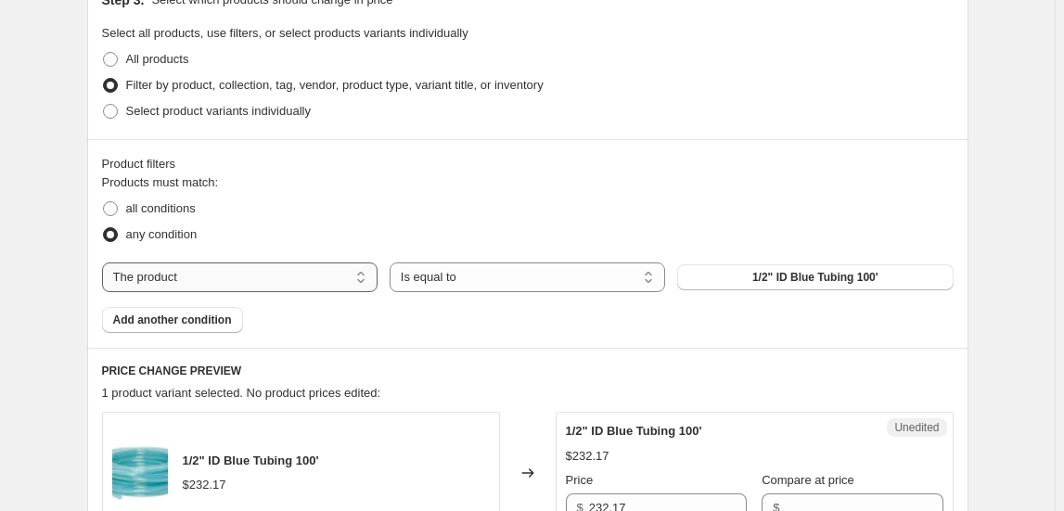
click at [275, 280] on select "The product The product's collection The product's tag The product's vendor The…" at bounding box center [239, 277] width 275 height 30
select select "collection"
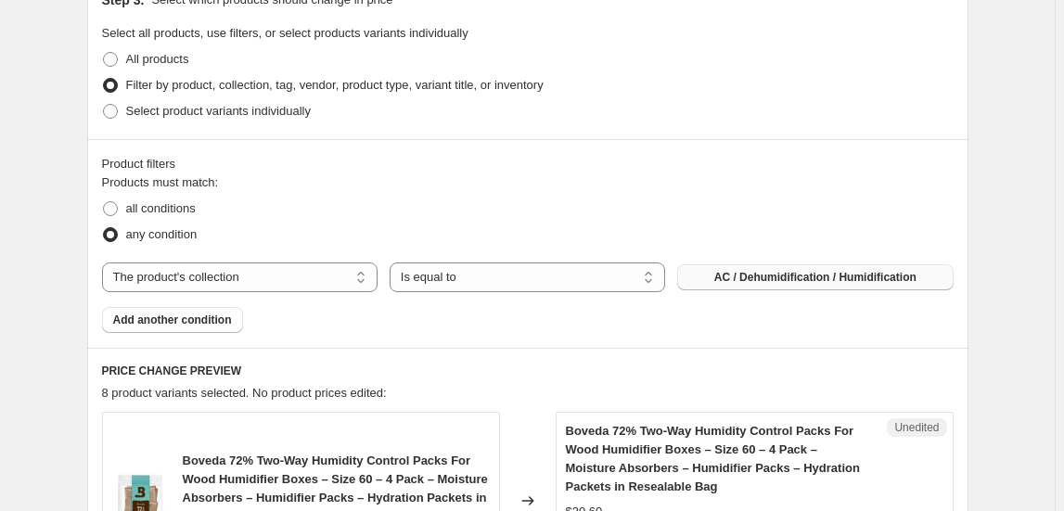
click at [798, 277] on span "AC / Dehumidification / Humidification" at bounding box center [815, 277] width 202 height 15
